Goal: Transaction & Acquisition: Purchase product/service

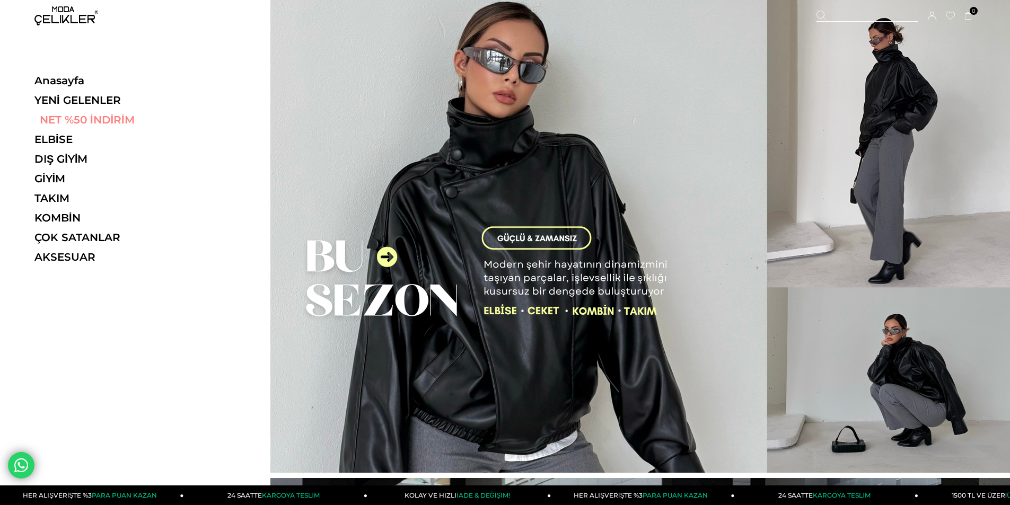
click at [72, 119] on link "NET %50 İNDİRİM" at bounding box center [107, 119] width 146 height 13
click at [55, 121] on link "NET %50 İNDİRİM" at bounding box center [107, 119] width 146 height 13
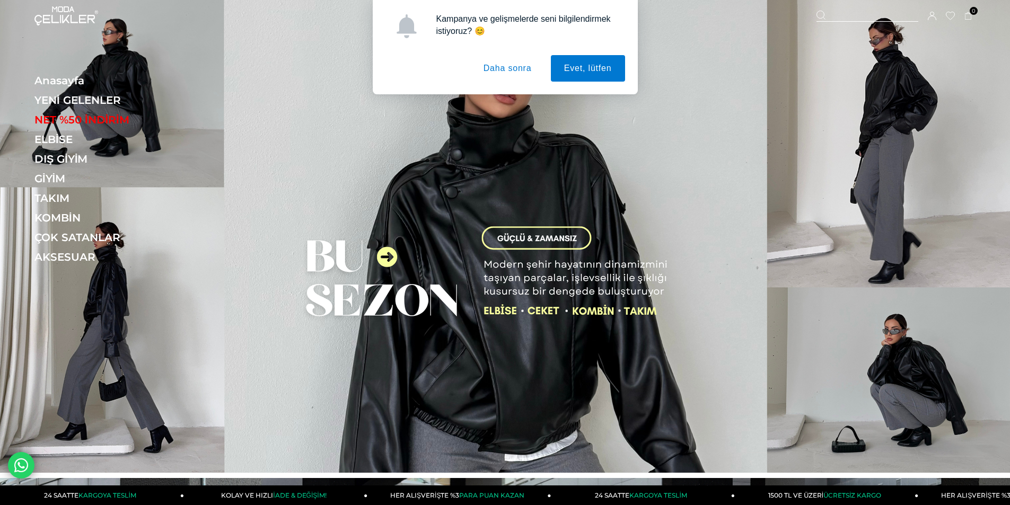
click at [500, 66] on button "Daha sonra" at bounding box center [507, 68] width 75 height 27
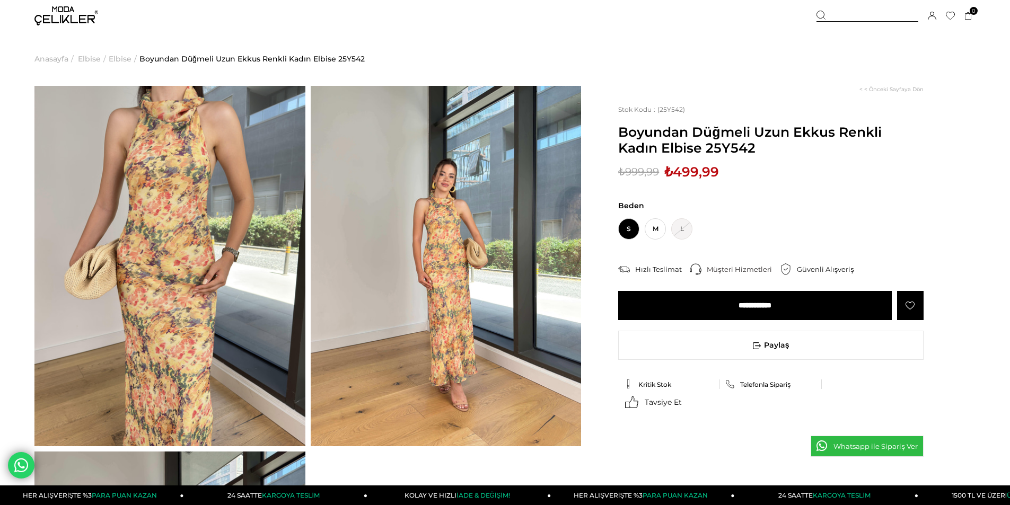
click at [58, 19] on img at bounding box center [66, 15] width 64 height 19
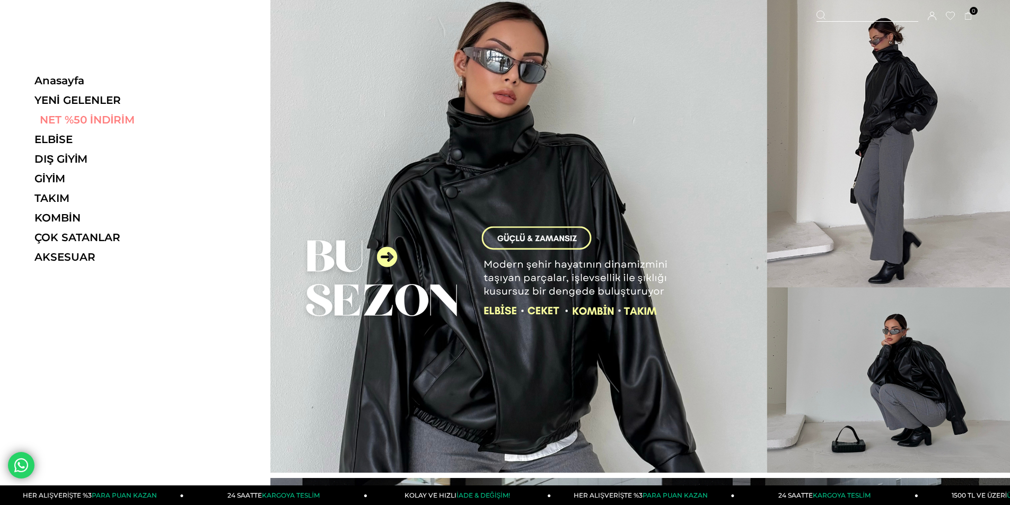
click at [72, 120] on link "NET %50 İNDİRİM" at bounding box center [107, 119] width 146 height 13
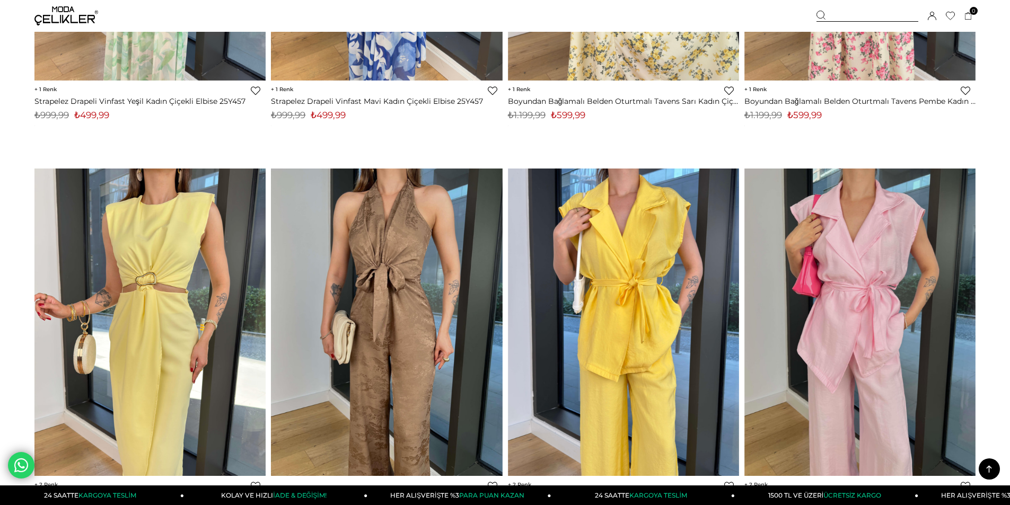
scroll to position [5247, 0]
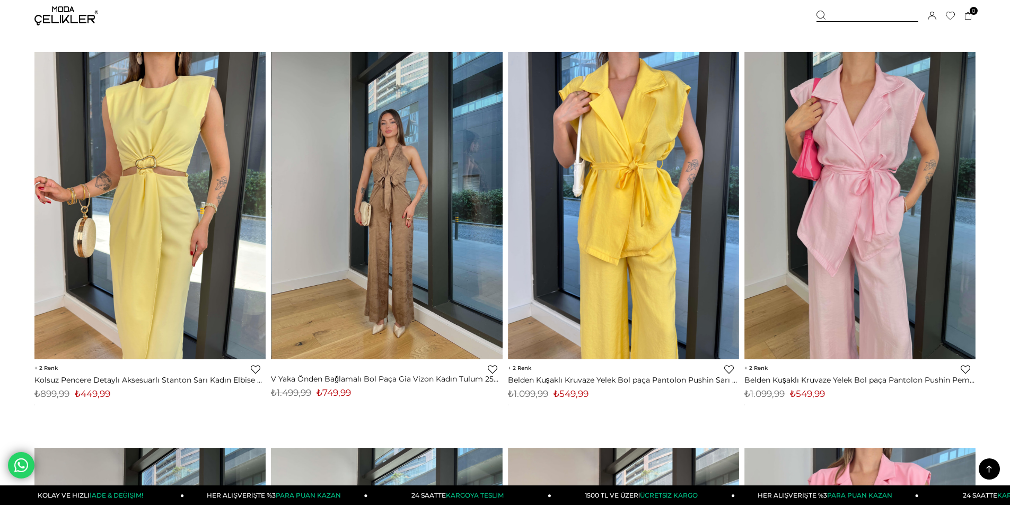
click at [419, 204] on img at bounding box center [386, 205] width 231 height 308
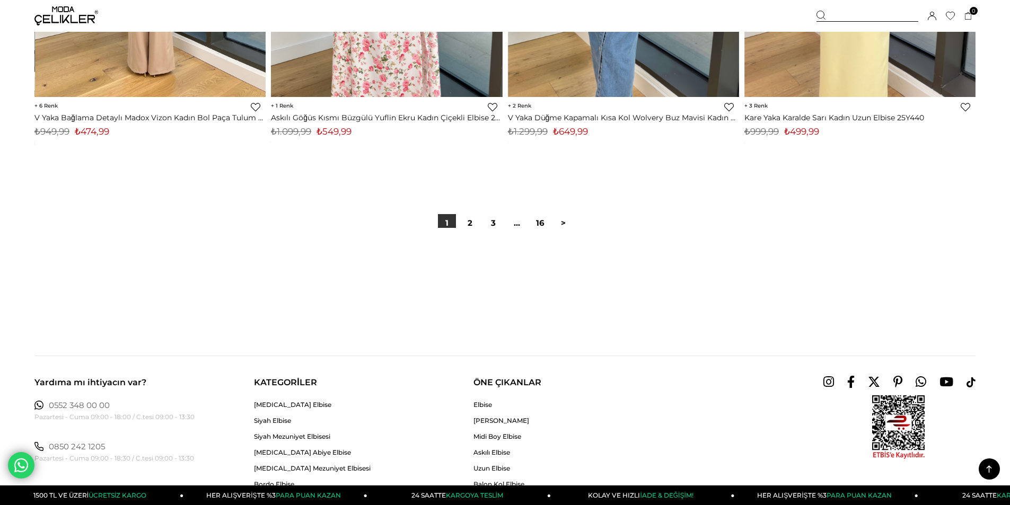
scroll to position [7896, 0]
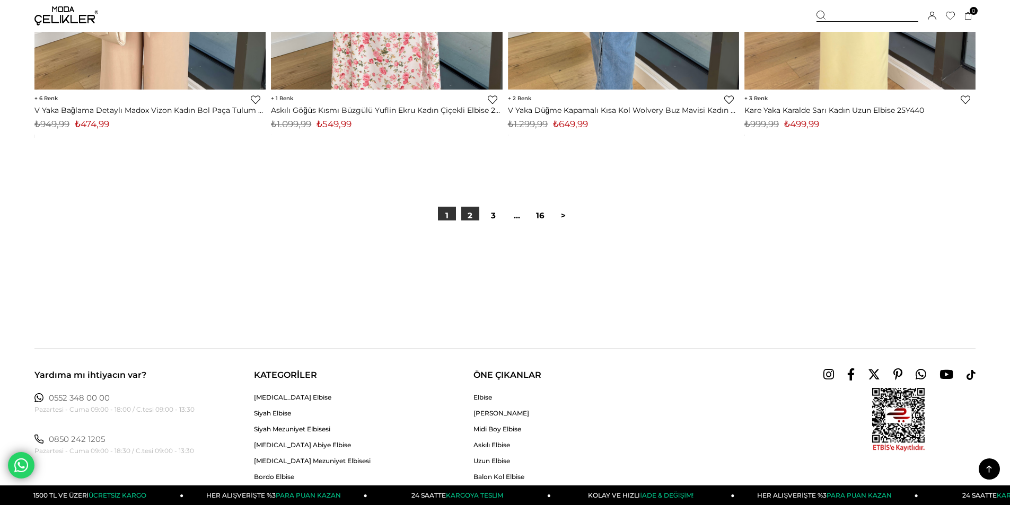
click at [468, 216] on link "2" at bounding box center [470, 216] width 18 height 18
